Goal: Information Seeking & Learning: Learn about a topic

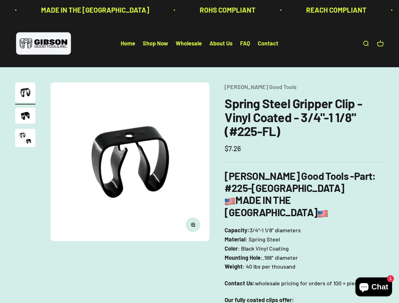
click at [199, 152] on img at bounding box center [130, 161] width 159 height 159
click at [130, 162] on img at bounding box center [130, 161] width 159 height 159
click at [193, 225] on icon "button" at bounding box center [193, 225] width 2 height 2
click at [25, 93] on img "Go to item 1" at bounding box center [25, 92] width 20 height 20
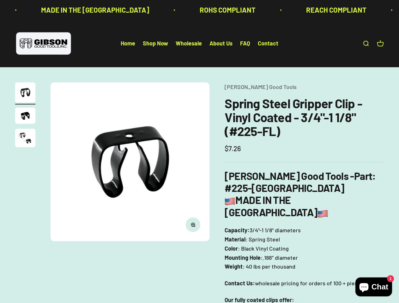
click at [25, 117] on img "Go to item 2" at bounding box center [25, 116] width 20 height 16
click at [25, 139] on img "Go to item 3" at bounding box center [25, 138] width 20 height 18
